Goal: Use online tool/utility: Utilize a website feature to perform a specific function

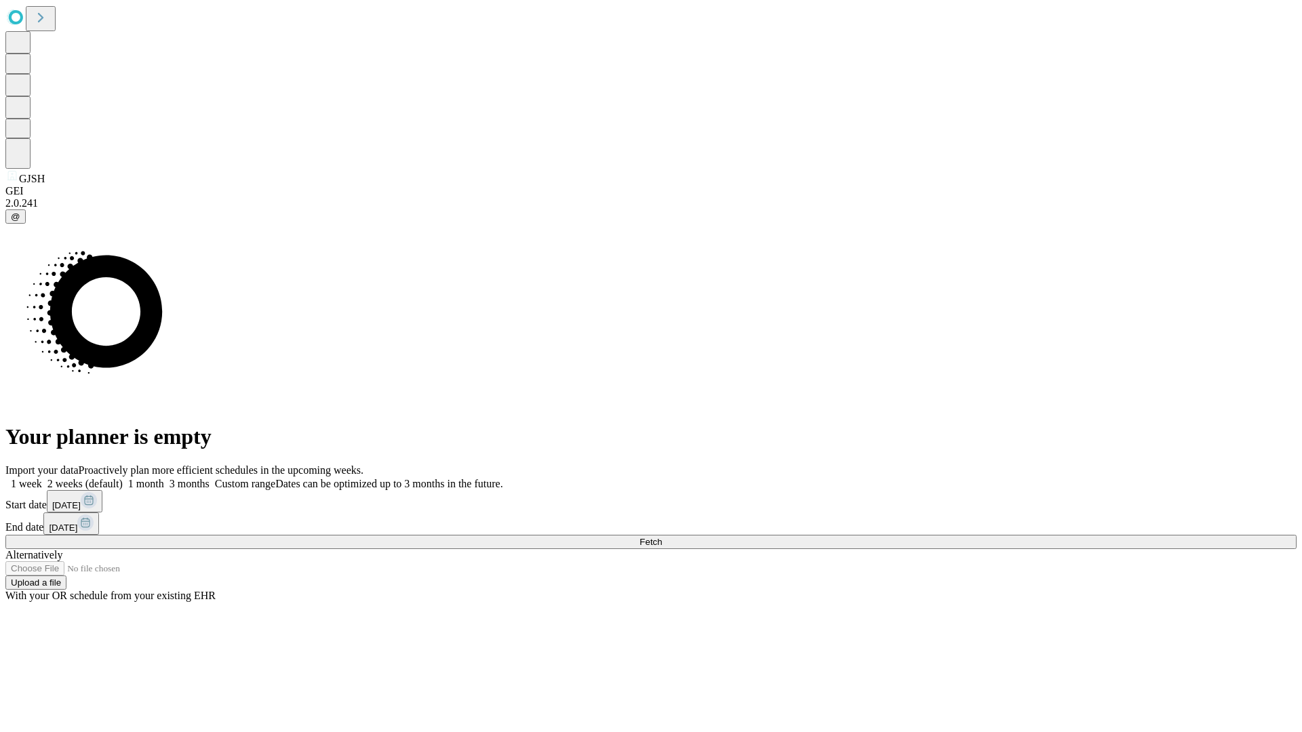
click at [662, 537] on span "Fetch" at bounding box center [650, 542] width 22 height 10
